Goal: Transaction & Acquisition: Purchase product/service

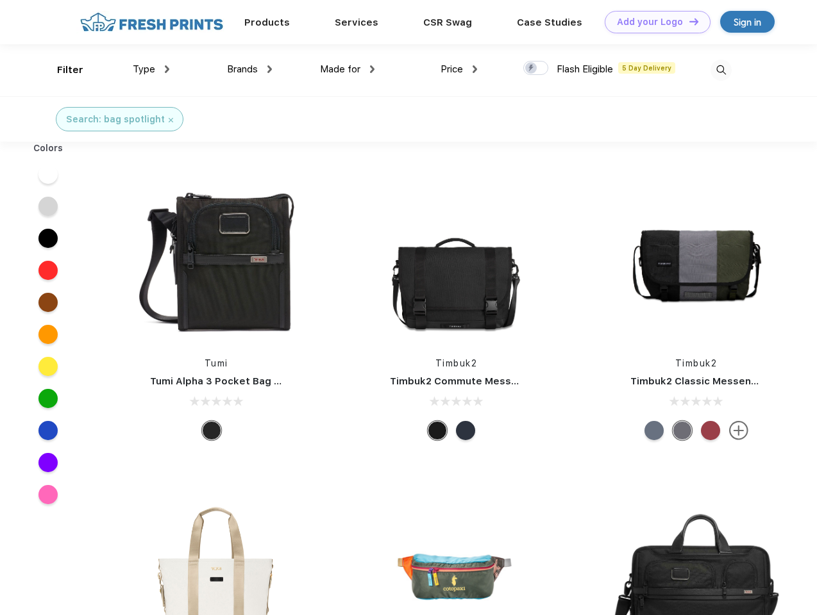
scroll to position [1, 0]
click at [652, 22] on link "Add your Logo Design Tool" at bounding box center [657, 22] width 106 height 22
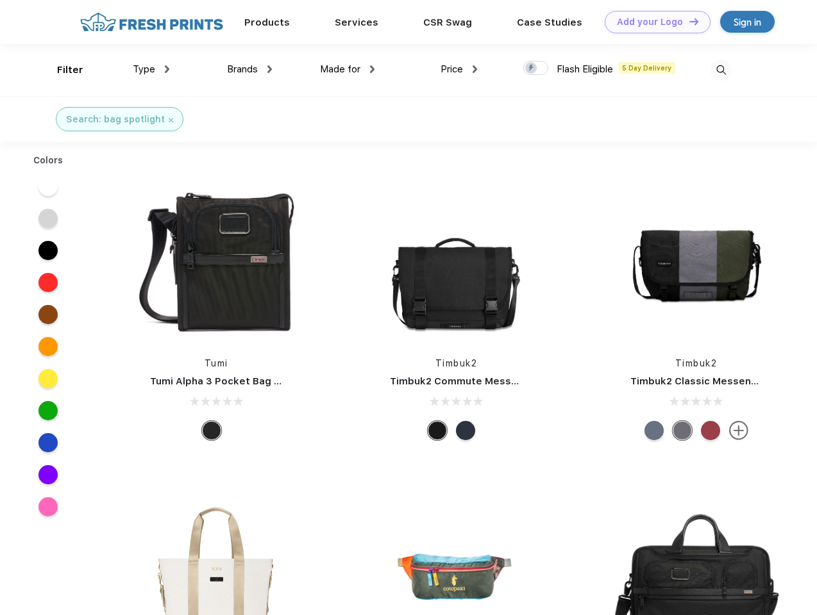
click at [0, 0] on div "Design Tool" at bounding box center [0, 0] width 0 height 0
click at [688, 21] on link "Add your Logo Design Tool" at bounding box center [657, 22] width 106 height 22
click at [62, 70] on div "Filter" at bounding box center [70, 70] width 26 height 15
click at [151, 69] on span "Type" at bounding box center [144, 69] width 22 height 12
click at [249, 69] on span "Brands" at bounding box center [242, 69] width 31 height 12
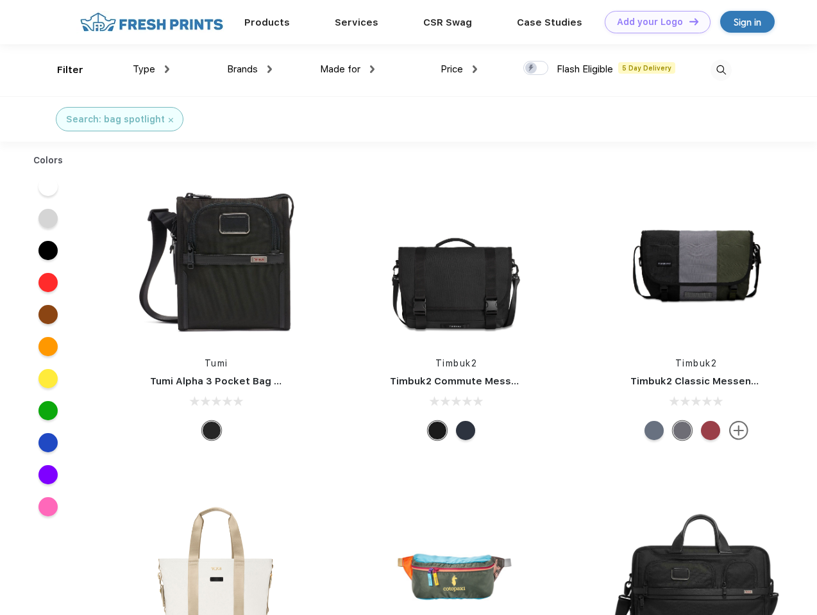
click at [347, 69] on span "Made for" at bounding box center [340, 69] width 40 height 12
click at [459, 69] on span "Price" at bounding box center [451, 69] width 22 height 12
click at [536, 69] on div at bounding box center [535, 68] width 25 height 14
click at [531, 69] on input "checkbox" at bounding box center [527, 64] width 8 height 8
click at [720, 70] on img at bounding box center [720, 70] width 21 height 21
